Goal: Information Seeking & Learning: Compare options

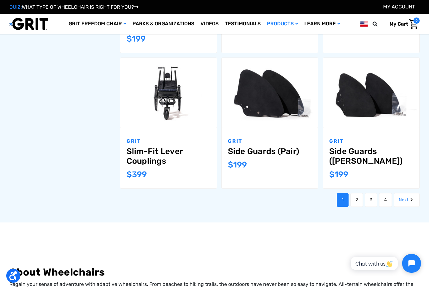
scroll to position [621, 0]
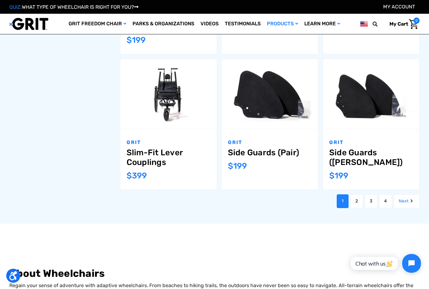
click at [356, 194] on link "2" at bounding box center [357, 201] width 12 height 14
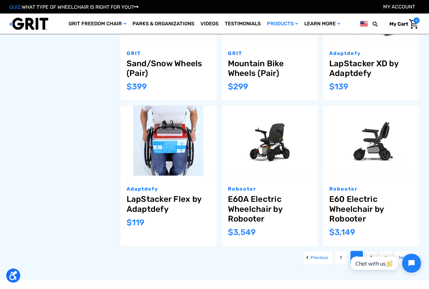
scroll to position [565, 0]
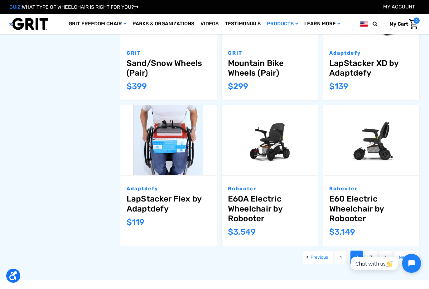
click at [259, 199] on link "E60A Electric Wheelchair by Robooter" at bounding box center [270, 208] width 84 height 29
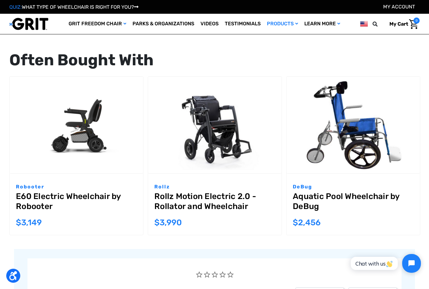
scroll to position [966, 0]
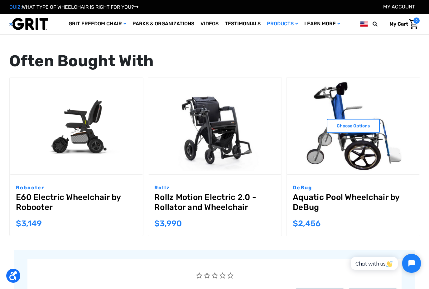
click at [317, 194] on link "Aquatic Pool Wheelchair by DeBug" at bounding box center [353, 203] width 121 height 22
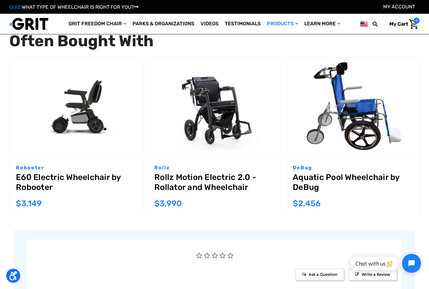
click at [213, 110] on img "Rollz Motion Electric 2.0 - Rollator and Wheelchair,$3,990.00\a" at bounding box center [215, 105] width 134 height 97
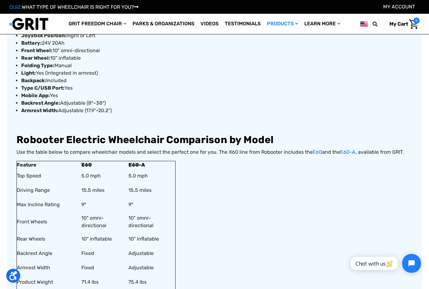
scroll to position [540, 0]
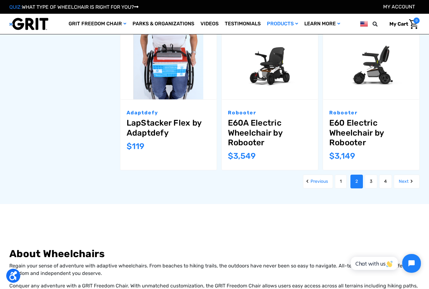
scroll to position [631, 0]
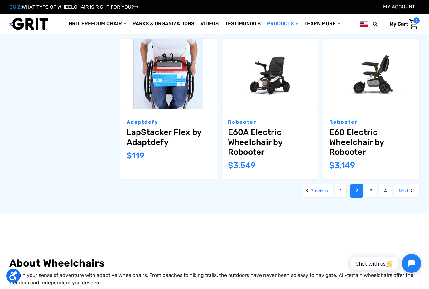
click at [370, 191] on link "3" at bounding box center [371, 191] width 12 height 14
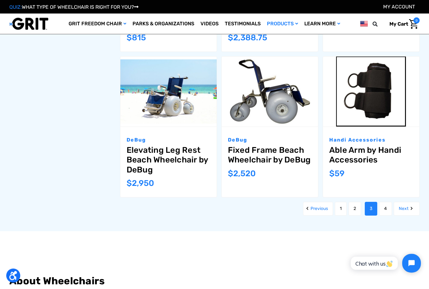
scroll to position [653, 0]
click at [384, 202] on link "4" at bounding box center [386, 209] width 13 height 14
